Goal: Information Seeking & Learning: Find specific fact

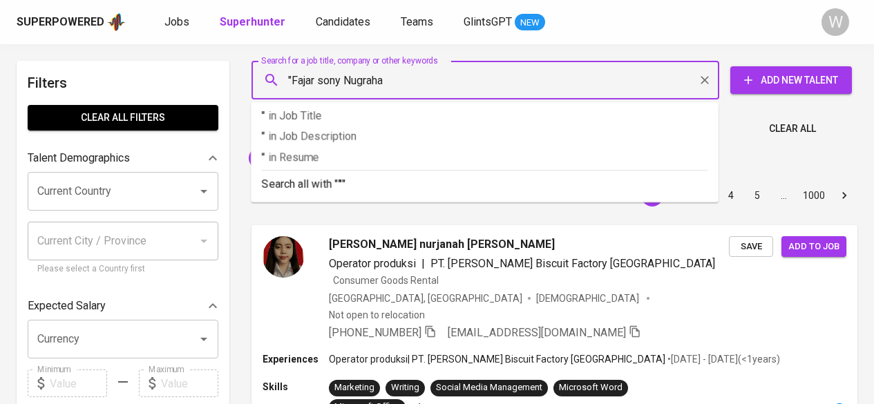
type input ""Fajar sony Nugraha""
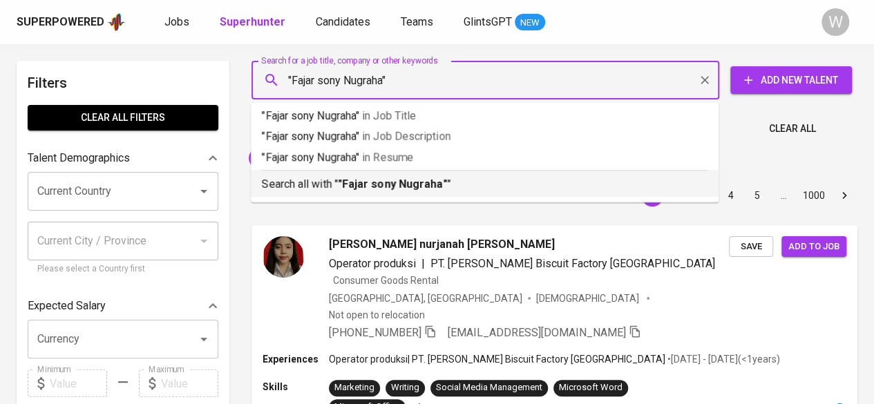
click at [386, 178] on b ""Fajar sony Nugraha"" at bounding box center [392, 184] width 109 height 13
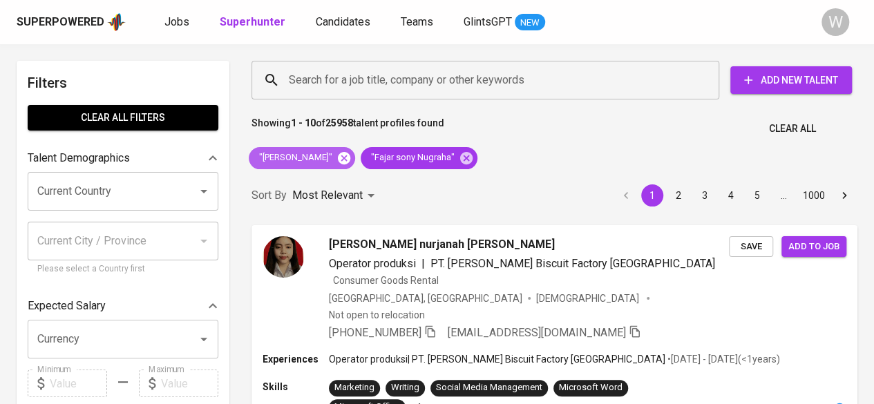
click at [341, 160] on icon at bounding box center [344, 157] width 12 height 12
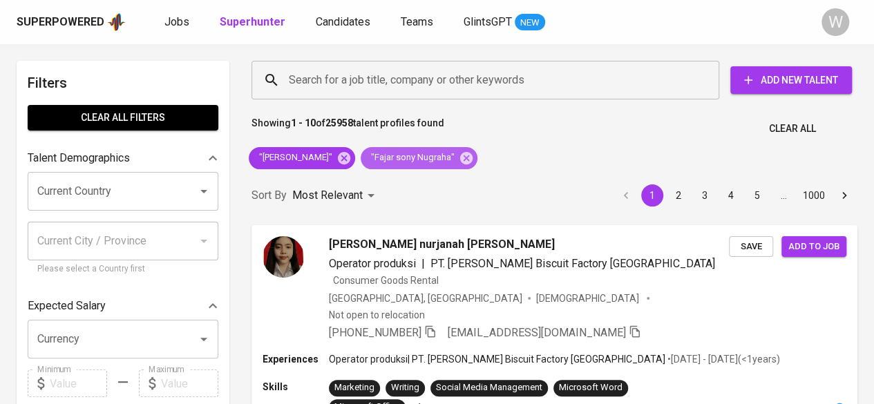
click at [361, 155] on span ""Fajar sony Nugraha"" at bounding box center [412, 157] width 102 height 13
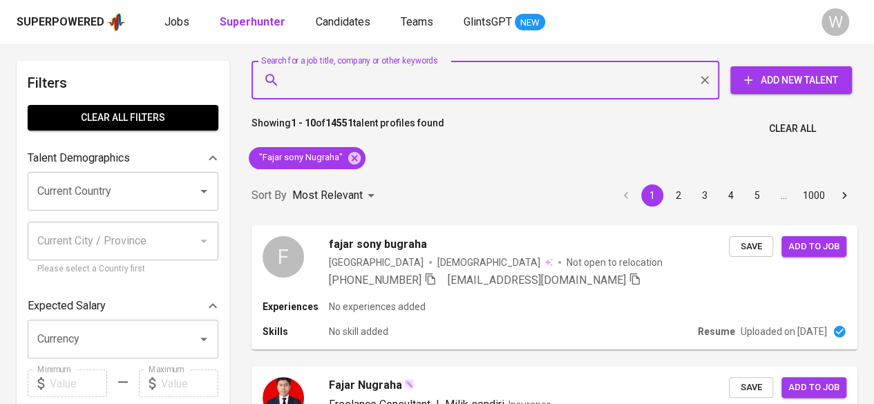
click at [372, 76] on input "Search for a job title, company or other keywords" at bounding box center [488, 80] width 407 height 26
paste input "[EMAIL_ADDRESS][DOMAIN_NAME]"
type input "[EMAIL_ADDRESS][DOMAIN_NAME]"
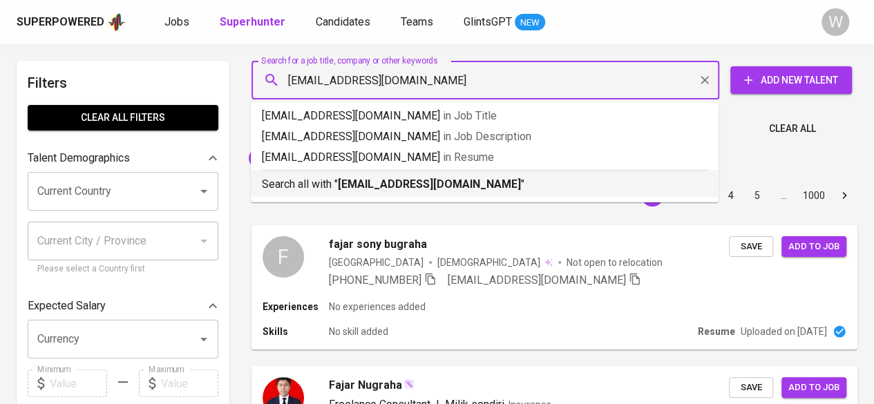
click at [420, 191] on p "Search all with " [EMAIL_ADDRESS][DOMAIN_NAME] "" at bounding box center [485, 184] width 446 height 17
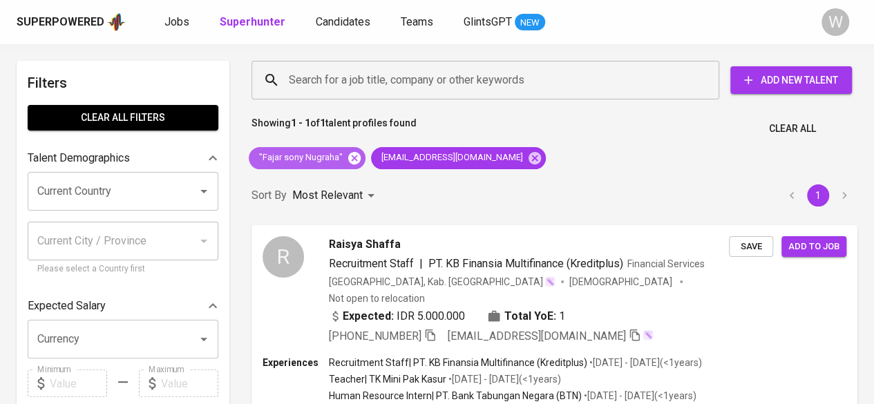
click at [354, 160] on icon at bounding box center [354, 157] width 12 height 12
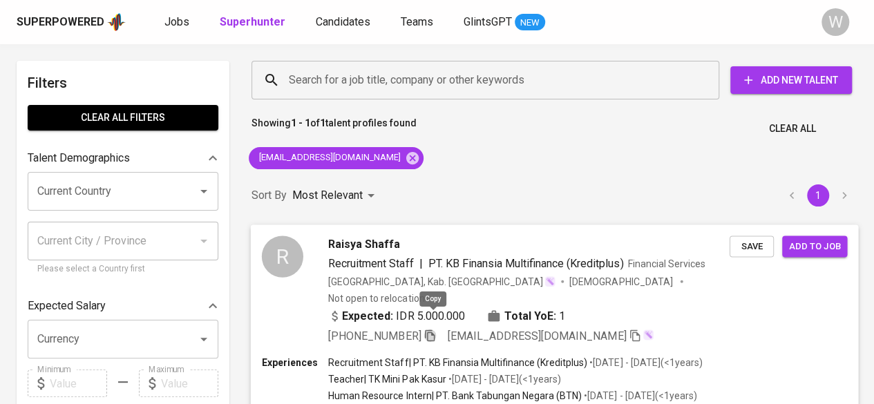
click at [430, 329] on icon "button" at bounding box center [430, 335] width 12 height 12
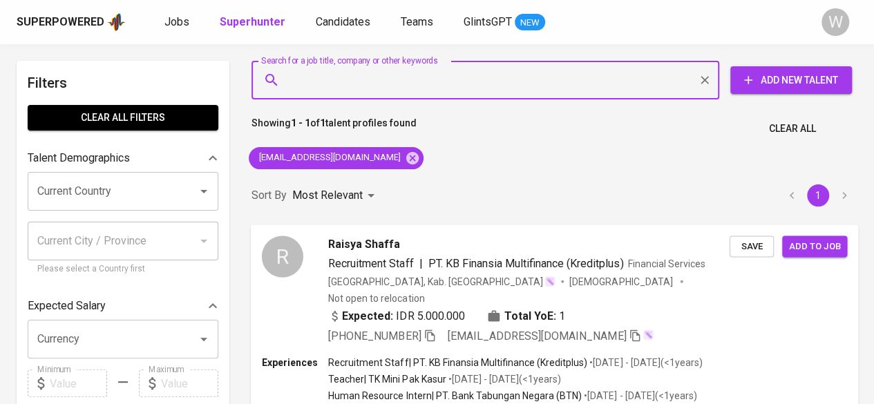
click at [417, 67] on input "Search for a job title, company or other keywords" at bounding box center [488, 80] width 407 height 26
paste input "[PERSON_NAME]"
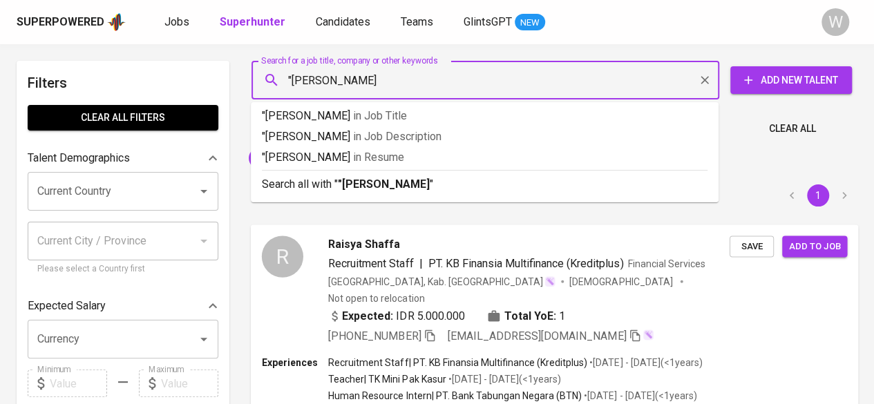
type input ""[PERSON_NAME]""
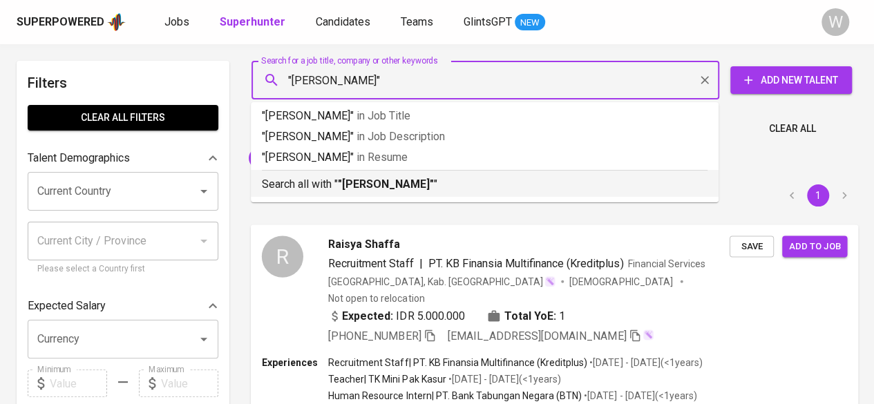
click at [428, 191] on p "Search all with " "[PERSON_NAME]" "" at bounding box center [485, 184] width 446 height 17
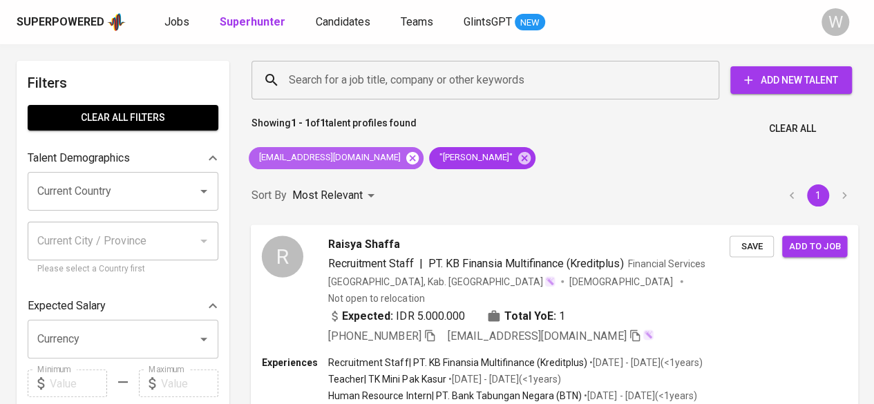
click at [406, 162] on icon at bounding box center [412, 157] width 12 height 12
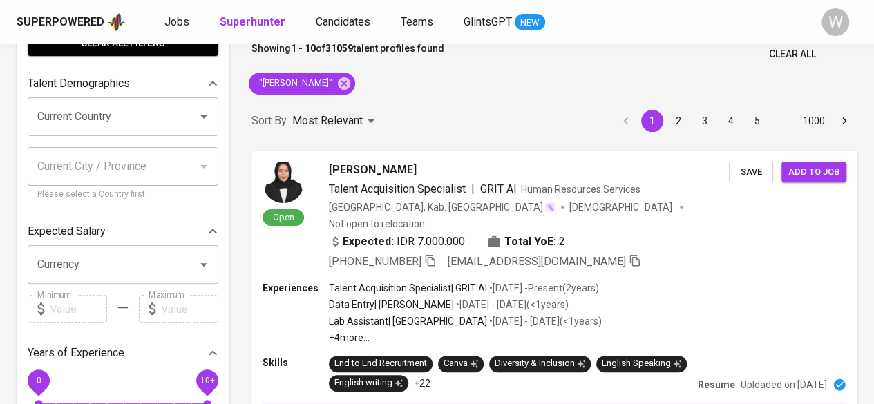
scroll to position [81, 0]
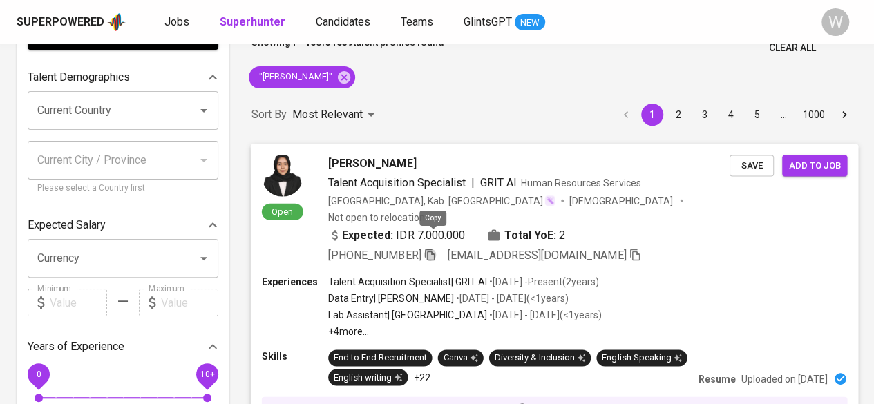
click at [435, 249] on icon "button" at bounding box center [430, 255] width 10 height 12
